Goal: Information Seeking & Learning: Learn about a topic

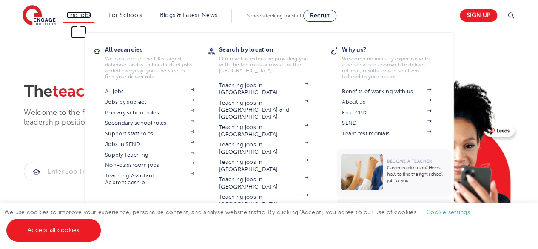
click at [85, 14] on link "Find jobs" at bounding box center [78, 15] width 25 height 6
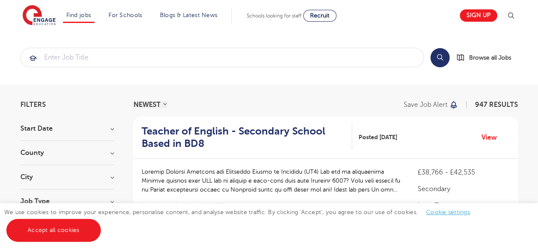
click at [94, 126] on h3 "Start Date" at bounding box center [66, 128] width 93 height 7
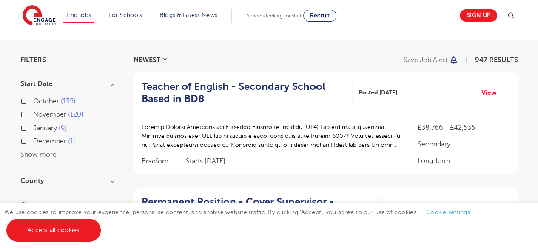
scroll to position [45, 0]
click at [33, 113] on label "November 120" at bounding box center [58, 113] width 50 height 11
click at [33, 113] on input "November 120" at bounding box center [36, 113] width 6 height 6
checkbox input "true"
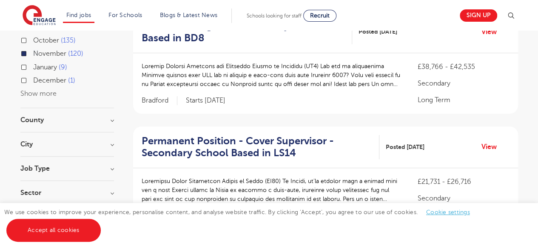
scroll to position [106, 0]
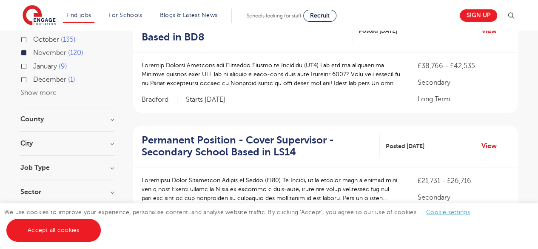
click at [110, 119] on h3 "County" at bounding box center [66, 119] width 93 height 7
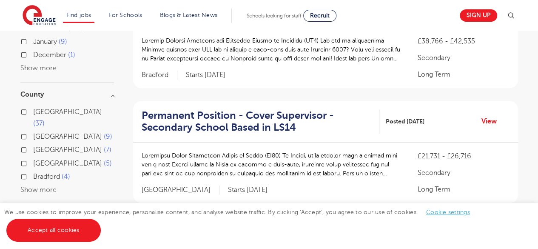
scroll to position [133, 0]
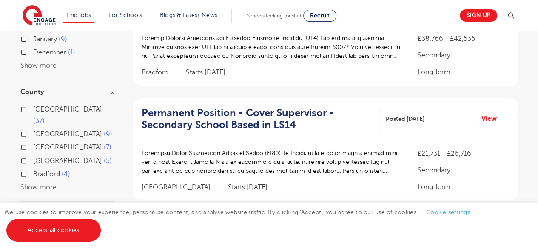
click at [34, 183] on button "Show more" at bounding box center [38, 187] width 36 height 8
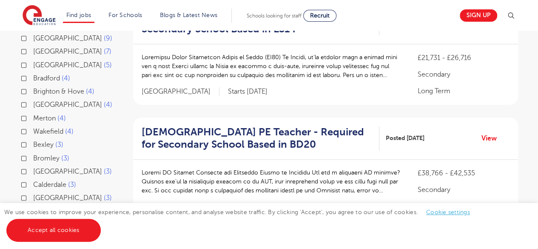
scroll to position [238, 0]
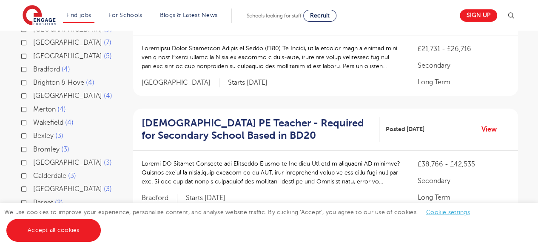
click at [33, 130] on label "Bexley 3" at bounding box center [48, 135] width 30 height 11
click at [33, 132] on input "Bexley 3" at bounding box center [36, 135] width 6 height 6
checkbox input "true"
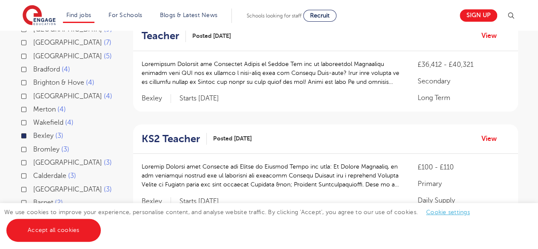
click at [33, 144] on label "Bromley 3" at bounding box center [51, 149] width 36 height 11
click at [33, 145] on input "Bromley 3" at bounding box center [36, 148] width 6 height 6
checkbox input "true"
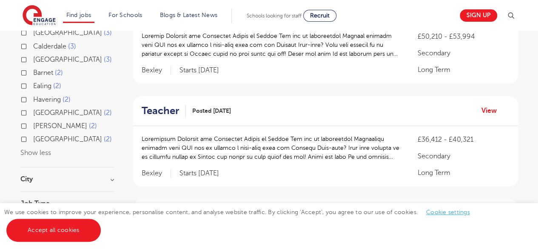
scroll to position [342, 0]
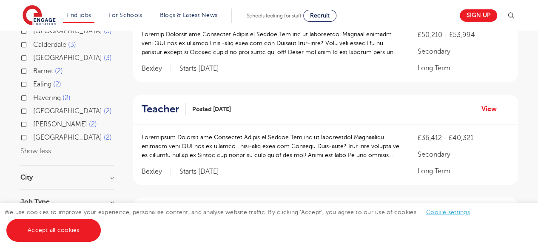
click at [33, 132] on label "Westminster 2" at bounding box center [72, 137] width 79 height 11
click at [33, 133] on input "Westminster 2" at bounding box center [36, 136] width 6 height 6
checkbox input "true"
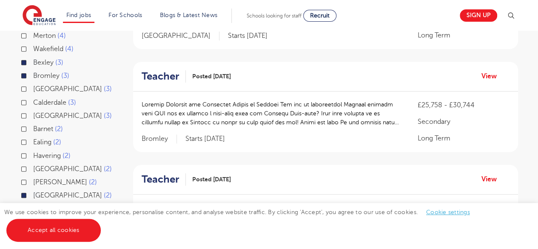
scroll to position [284, 0]
click at [33, 137] on label "Ealing 2" at bounding box center [47, 142] width 28 height 11
click at [33, 139] on input "Ealing 2" at bounding box center [36, 142] width 6 height 6
checkbox input "true"
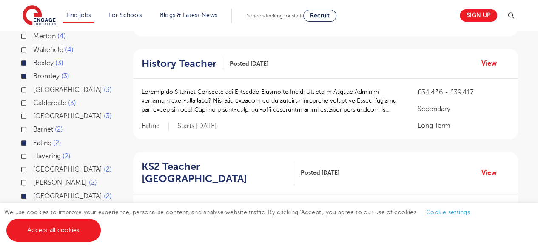
click at [33, 124] on label "Barnet 2" at bounding box center [48, 129] width 30 height 11
click at [33, 125] on input "Barnet 2" at bounding box center [36, 128] width 6 height 6
checkbox input "true"
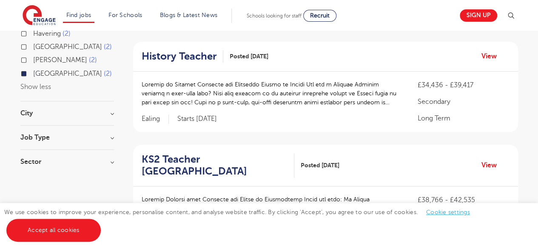
scroll to position [427, 0]
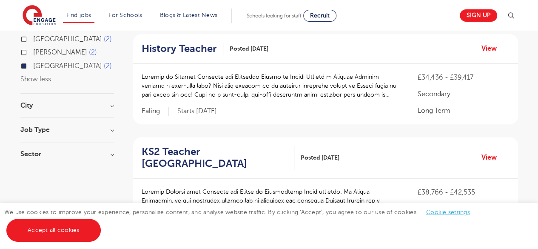
click at [110, 102] on h3 "City" at bounding box center [66, 105] width 93 height 7
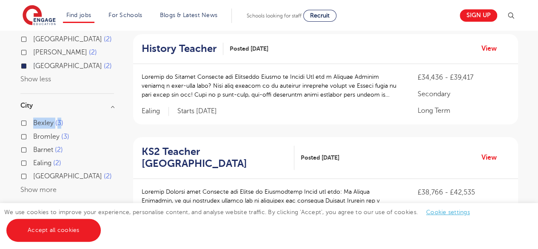
drag, startPoint x: 21, startPoint y: 113, endPoint x: 21, endPoint y: 126, distance: 13.6
click at [21, 126] on ul "Bexley 3 Bromley 3 Barnet 2 Ealing 2 Westminster 2" at bounding box center [66, 150] width 93 height 66
click at [33, 117] on label "Bexley 3" at bounding box center [48, 122] width 30 height 11
click at [33, 119] on input "Bexley 3" at bounding box center [36, 122] width 6 height 6
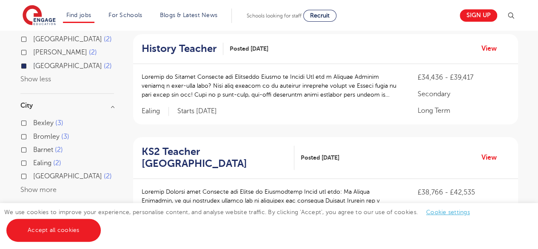
checkbox input "true"
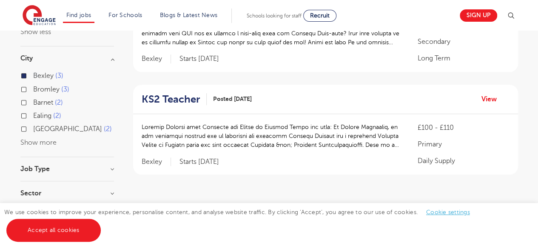
scroll to position [234, 0]
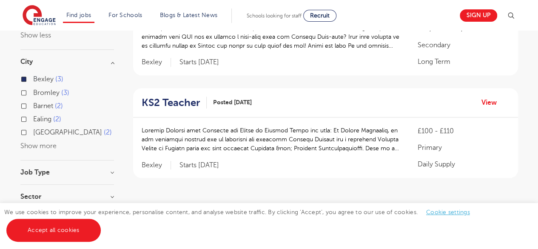
click at [33, 78] on label "Bexley 3" at bounding box center [48, 79] width 30 height 11
click at [33, 78] on input "Bexley 3" at bounding box center [36, 78] width 6 height 6
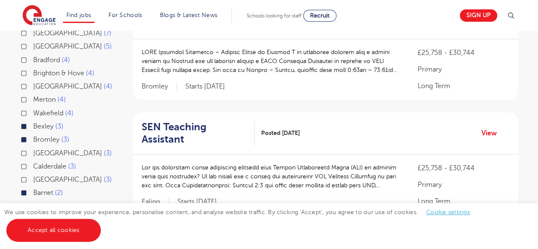
scroll to position [261, 0]
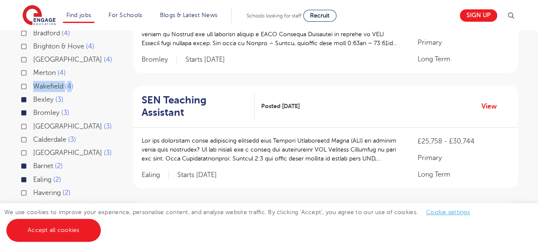
drag, startPoint x: 23, startPoint y: 78, endPoint x: 96, endPoint y: 82, distance: 73.2
click at [96, 82] on ul "Leeds 37 [GEOGRAPHIC_DATA] 9 [GEOGRAPHIC_DATA] 7 [GEOGRAPHIC_DATA] 5 [GEOGRAPHI…" at bounding box center [66, 101] width 93 height 277
click at [96, 94] on div "Bexley 3" at bounding box center [66, 100] width 93 height 13
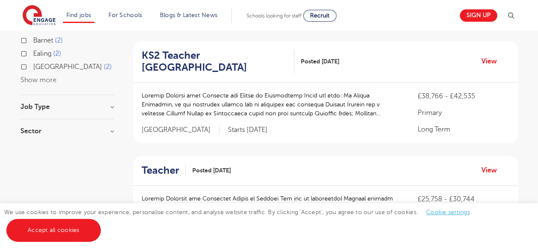
scroll to position [527, 0]
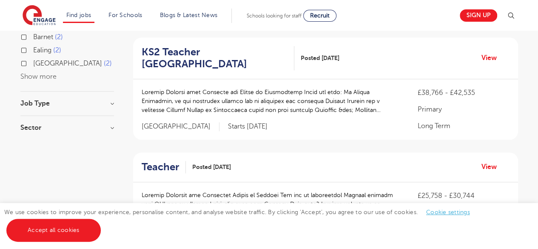
click at [113, 100] on h3 "Job Type" at bounding box center [66, 103] width 93 height 7
click at [33, 115] on label "Long Term 7" at bounding box center [54, 120] width 42 height 11
click at [33, 117] on input "Long Term 7" at bounding box center [36, 120] width 6 height 6
checkbox input "true"
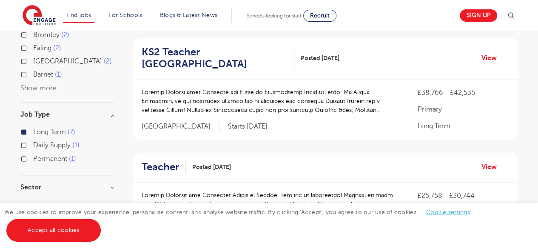
scroll to position [538, 0]
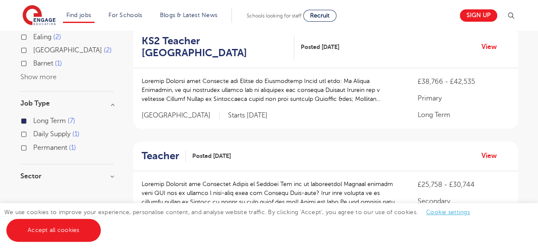
click at [33, 142] on label "Permanent 1" at bounding box center [54, 147] width 43 height 11
click at [33, 144] on input "Permanent 1" at bounding box center [36, 147] width 6 height 6
checkbox input "true"
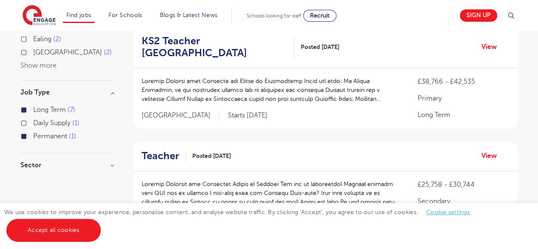
scroll to position [527, 0]
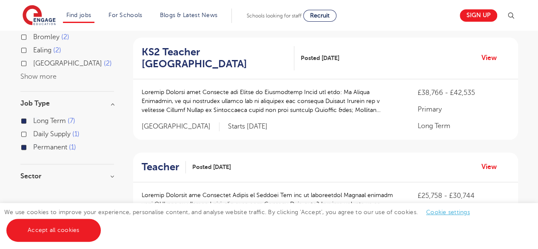
click at [108, 173] on h3 "Sector" at bounding box center [66, 176] width 93 height 7
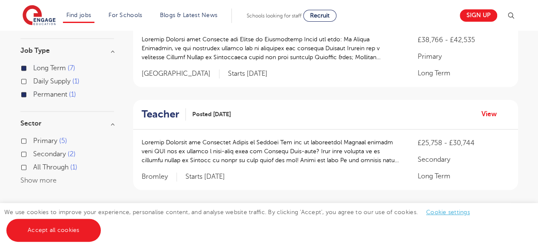
scroll to position [582, 0]
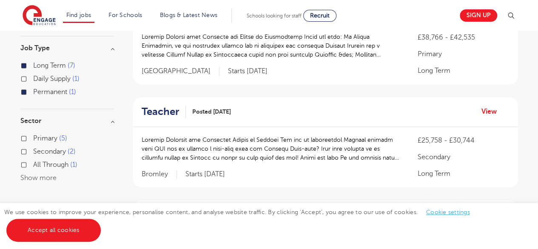
click at [33, 146] on label "Secondary 2" at bounding box center [54, 151] width 42 height 11
click at [33, 147] on input "Secondary 2" at bounding box center [36, 150] width 6 height 6
checkbox input "true"
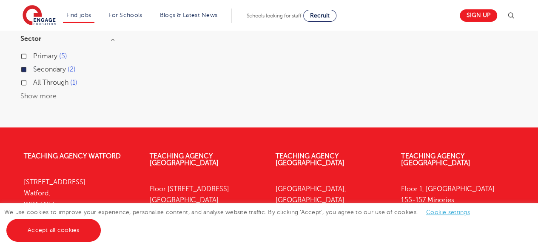
scroll to position [529, 0]
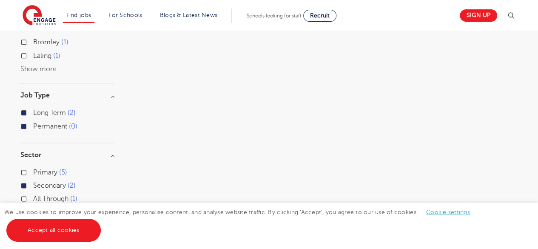
scroll to position [465, 0]
click at [33, 181] on label "Secondary 2" at bounding box center [54, 186] width 42 height 11
click at [33, 183] on input "Secondary 2" at bounding box center [36, 186] width 6 height 6
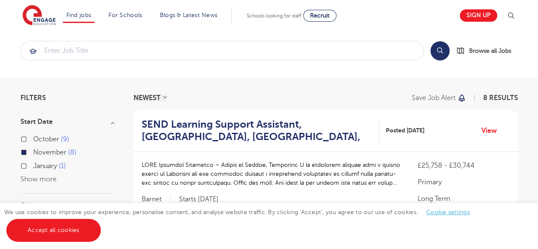
scroll to position [8, 0]
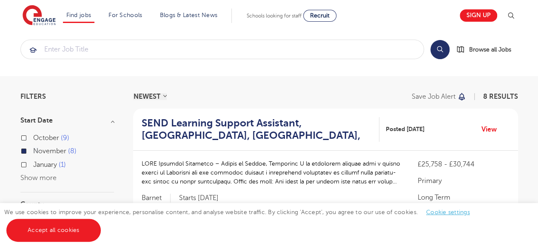
click at [33, 138] on label "[DATE]" at bounding box center [51, 137] width 36 height 11
click at [33, 138] on input "[DATE]" at bounding box center [36, 137] width 6 height 6
checkbox input "true"
click at [33, 165] on label "[DATE]" at bounding box center [49, 164] width 33 height 11
click at [33, 165] on input "[DATE]" at bounding box center [36, 164] width 6 height 6
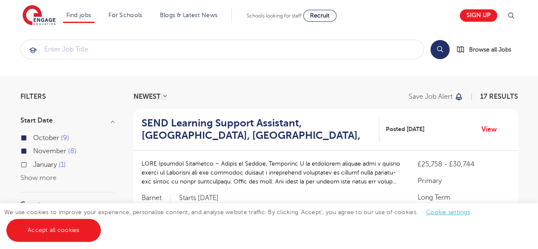
checkbox input "true"
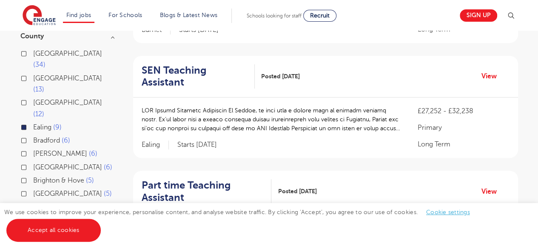
scroll to position [178, 0]
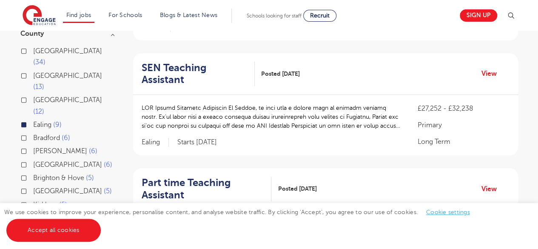
click at [26, 145] on div "[PERSON_NAME] 6" at bounding box center [66, 151] width 93 height 13
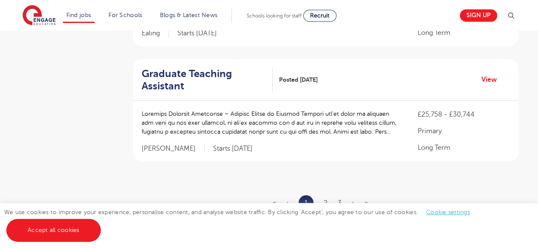
scroll to position [1072, 0]
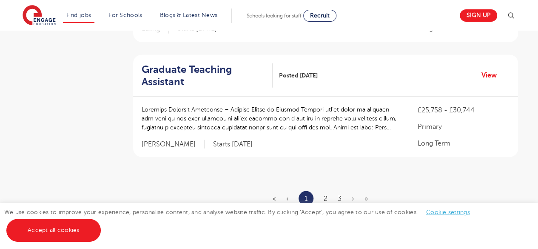
click at [327, 191] on ul "« ‹ 1 2 3 › »" at bounding box center [324, 198] width 105 height 15
click at [323, 195] on link "2" at bounding box center [325, 199] width 4 height 8
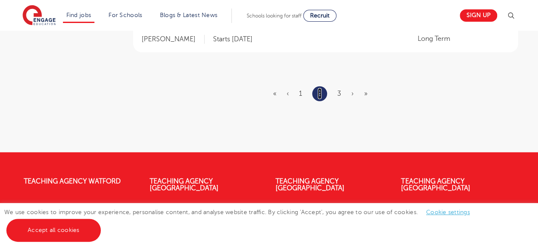
scroll to position [1110, 0]
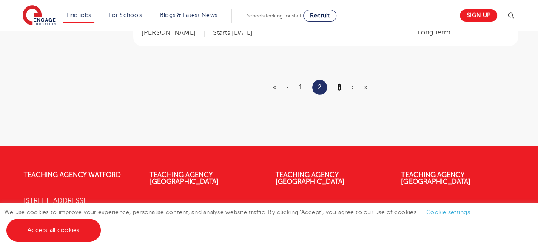
click at [340, 85] on link "3" at bounding box center [339, 87] width 4 height 8
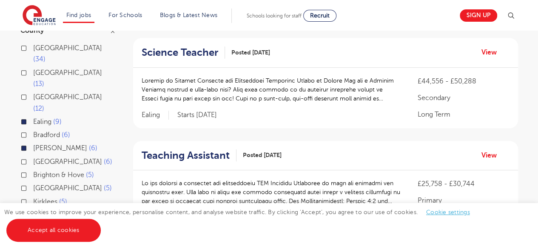
scroll to position [170, 0]
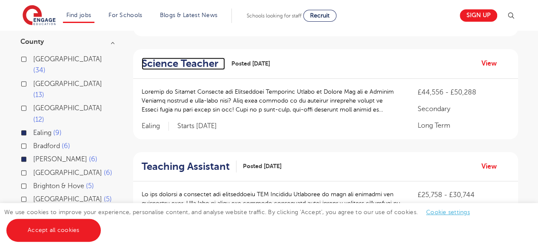
click at [182, 62] on h2 "Science Teacher" at bounding box center [179, 63] width 76 height 12
